Goal: Task Accomplishment & Management: Manage account settings

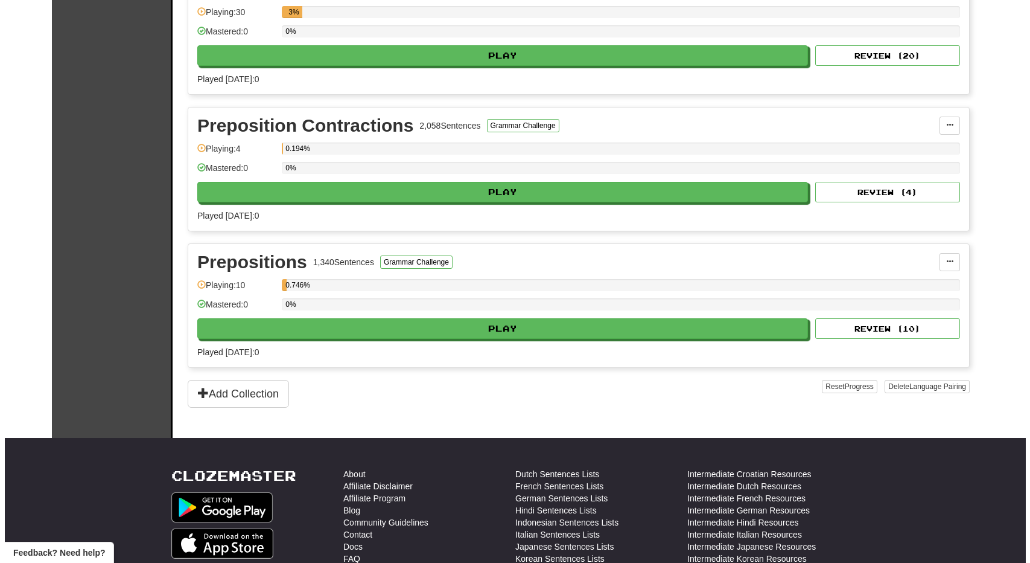
scroll to position [443, 0]
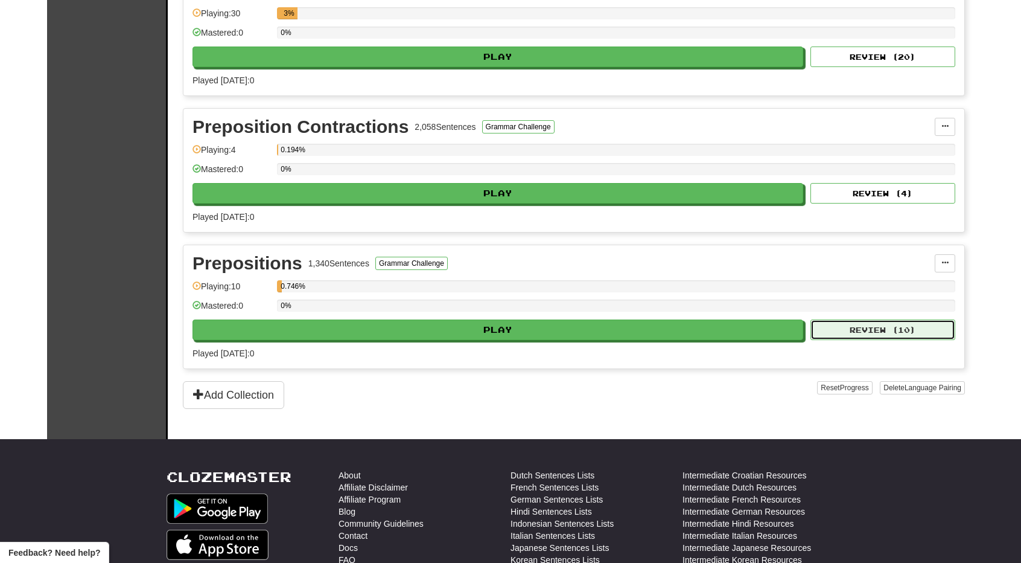
click at [843, 319] on button "Review ( 10 )" at bounding box center [883, 329] width 145 height 21
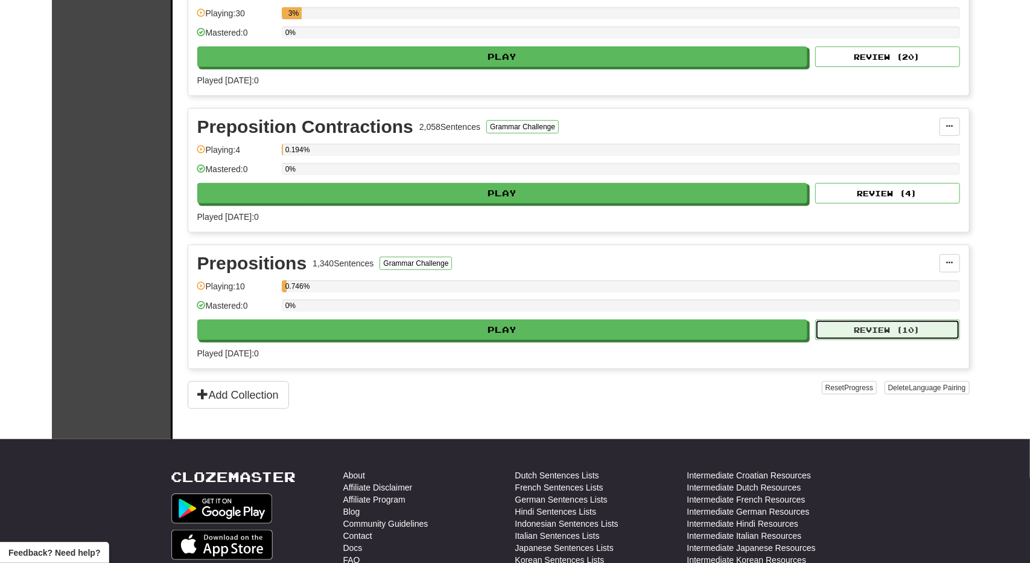
select select "**"
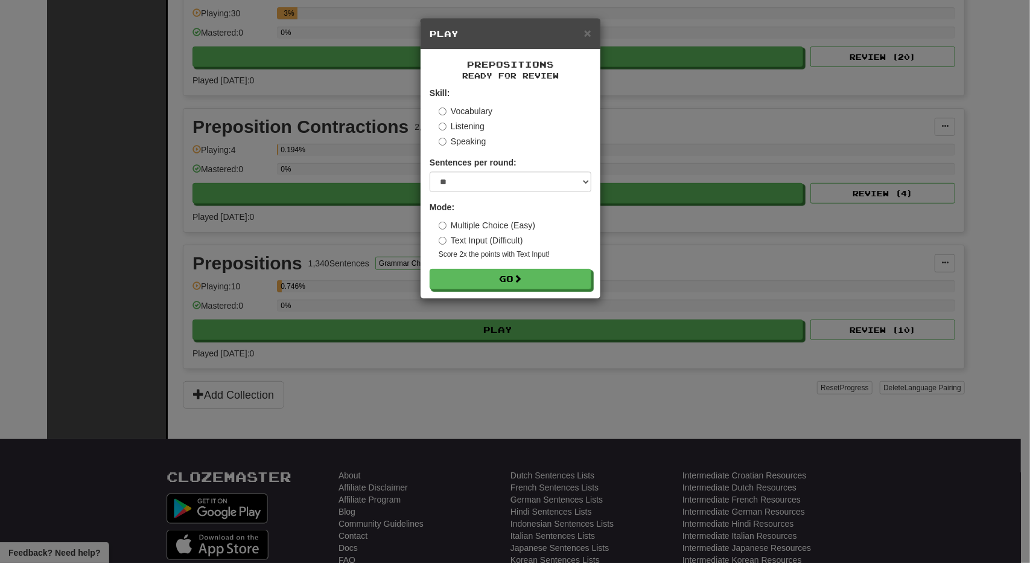
click at [628, 203] on div "× Play Prepositions Ready for Review Skill: Vocabulary Listening Speaking Sente…" at bounding box center [515, 281] width 1030 height 563
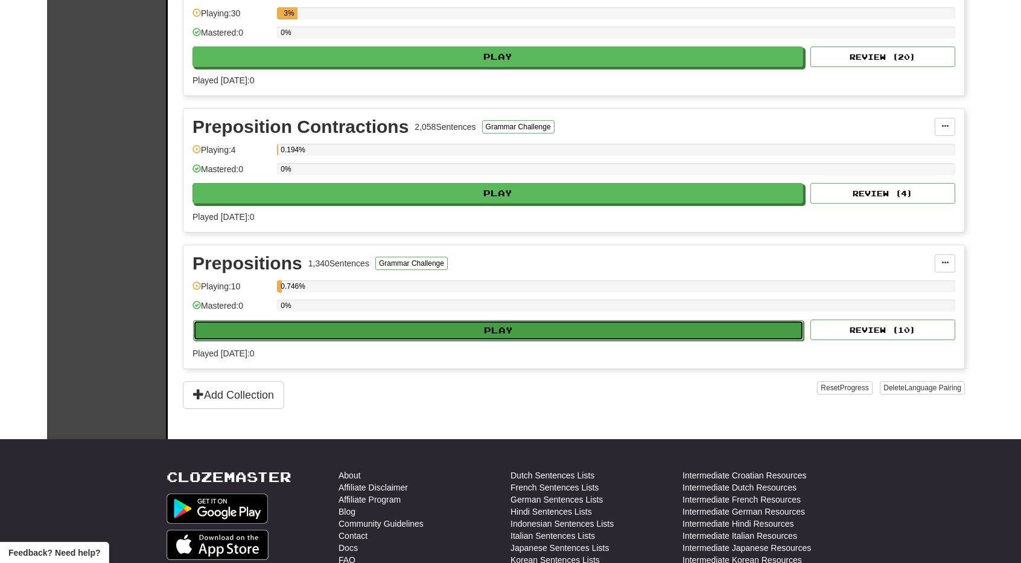
click at [558, 333] on button "Play" at bounding box center [498, 330] width 611 height 21
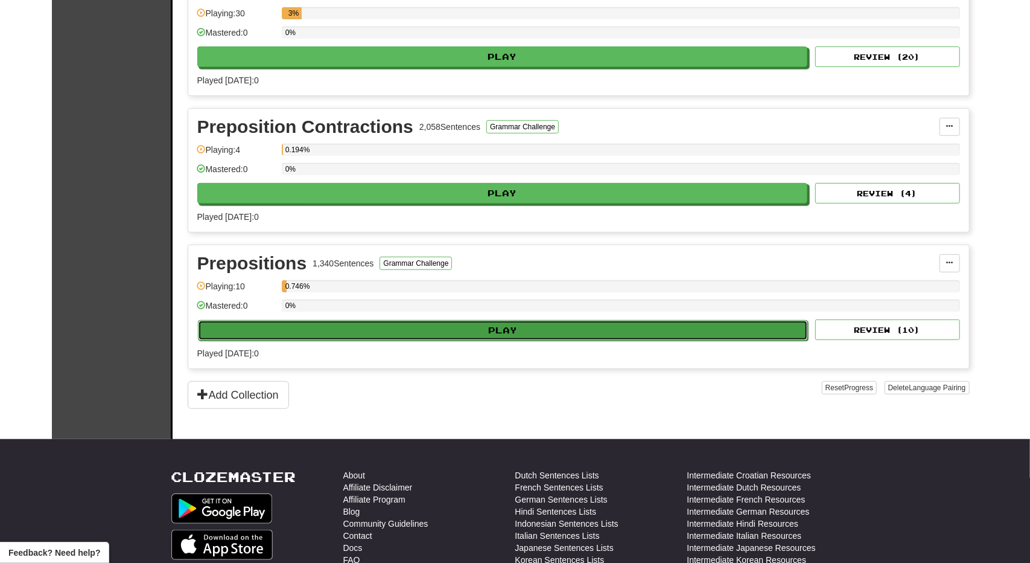
select select "**"
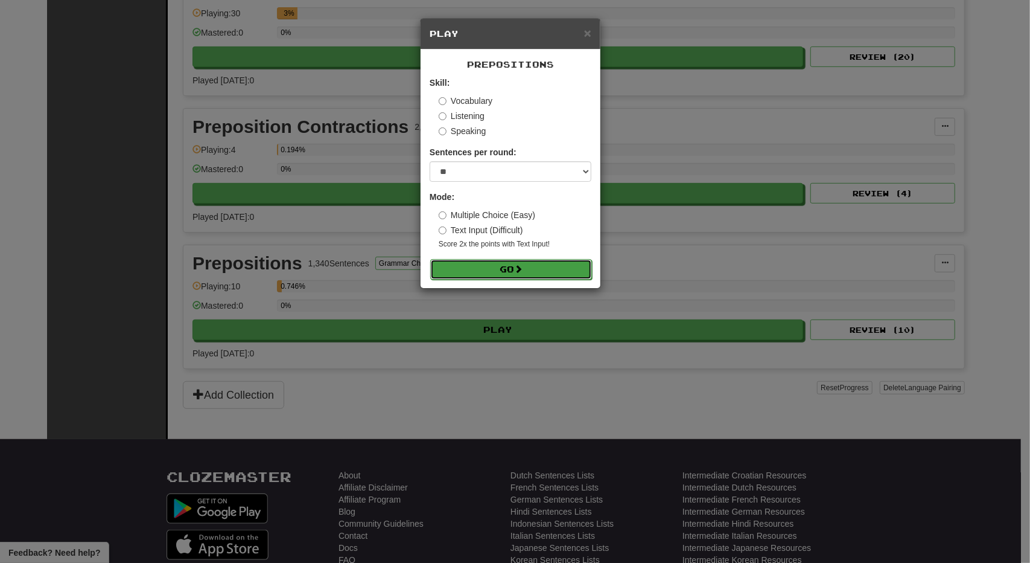
click at [494, 263] on button "Go" at bounding box center [511, 269] width 162 height 21
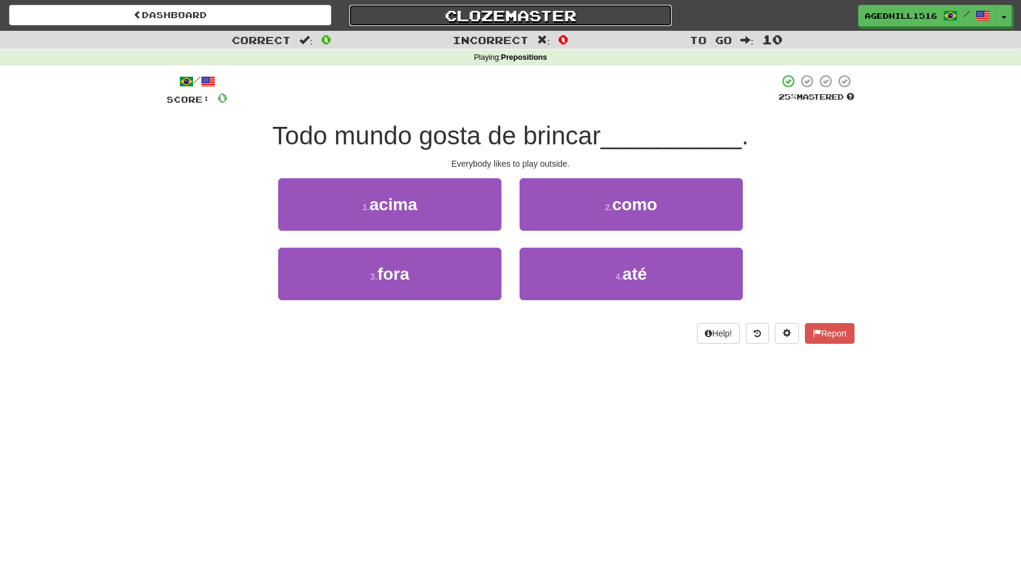
click at [529, 10] on link "Clozemaster" at bounding box center [510, 15] width 322 height 21
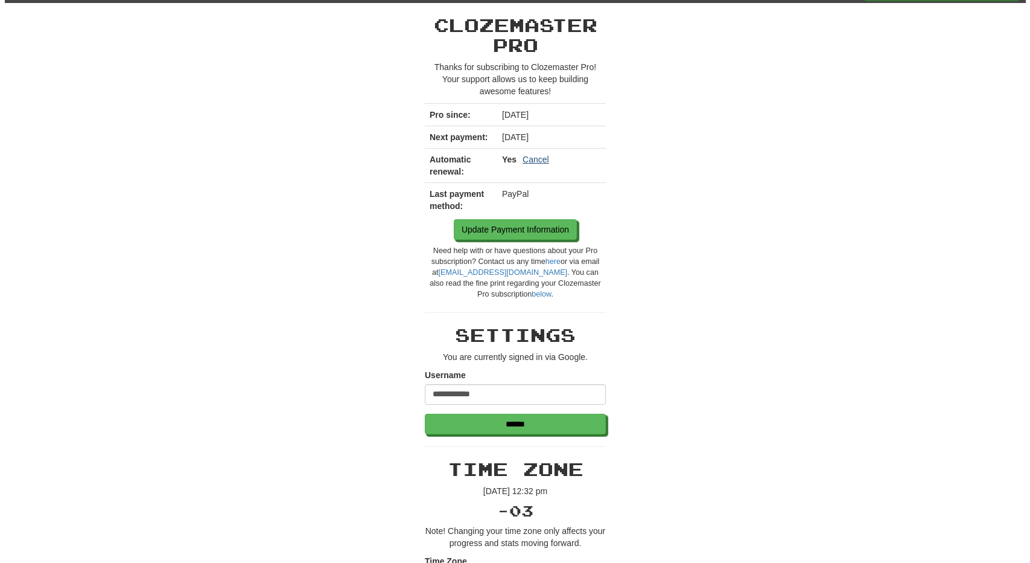
scroll to position [28, 0]
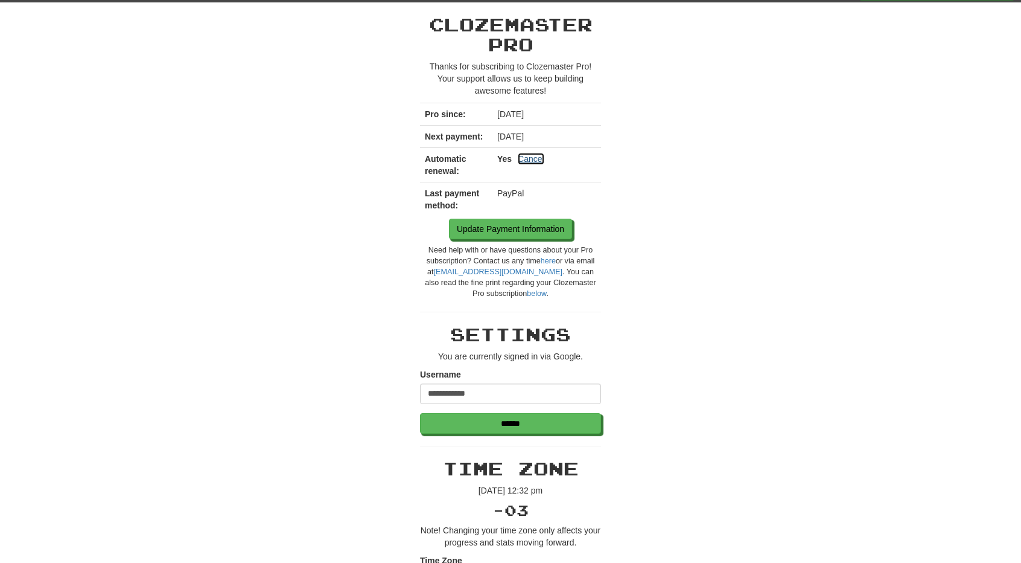
click at [527, 153] on link "Cancel" at bounding box center [531, 159] width 27 height 12
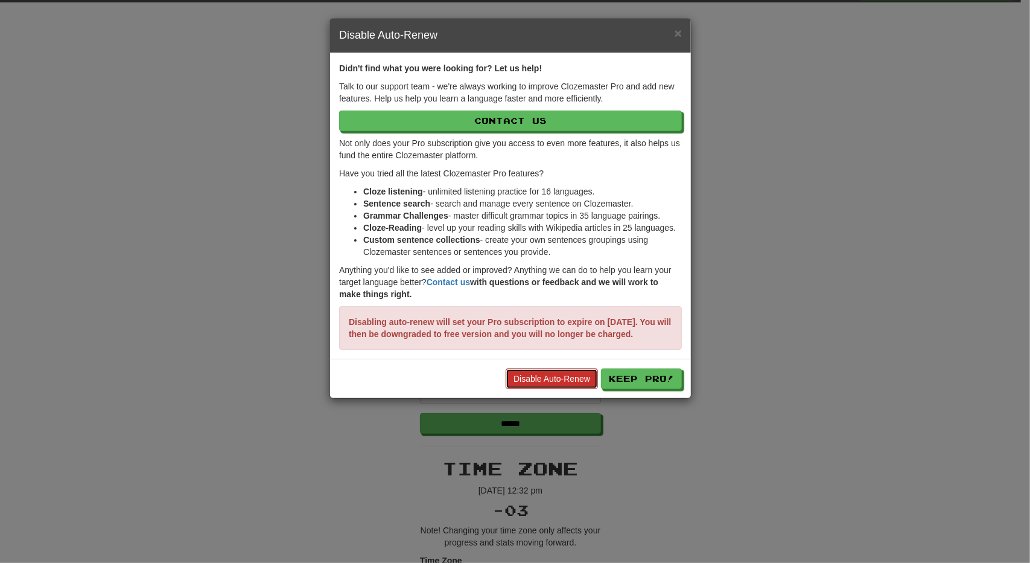
click at [571, 388] on link "Disable Auto-Renew" at bounding box center [552, 378] width 92 height 21
